Goal: Navigation & Orientation: Understand site structure

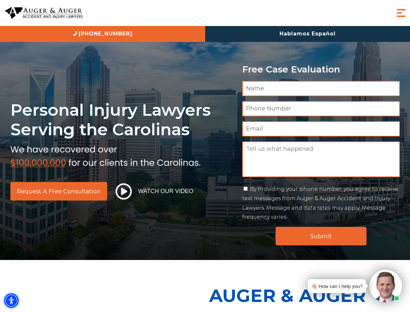
click at [11, 300] on img "Accessibility Menu" at bounding box center [11, 300] width 14 height 14
